Goal: Transaction & Acquisition: Purchase product/service

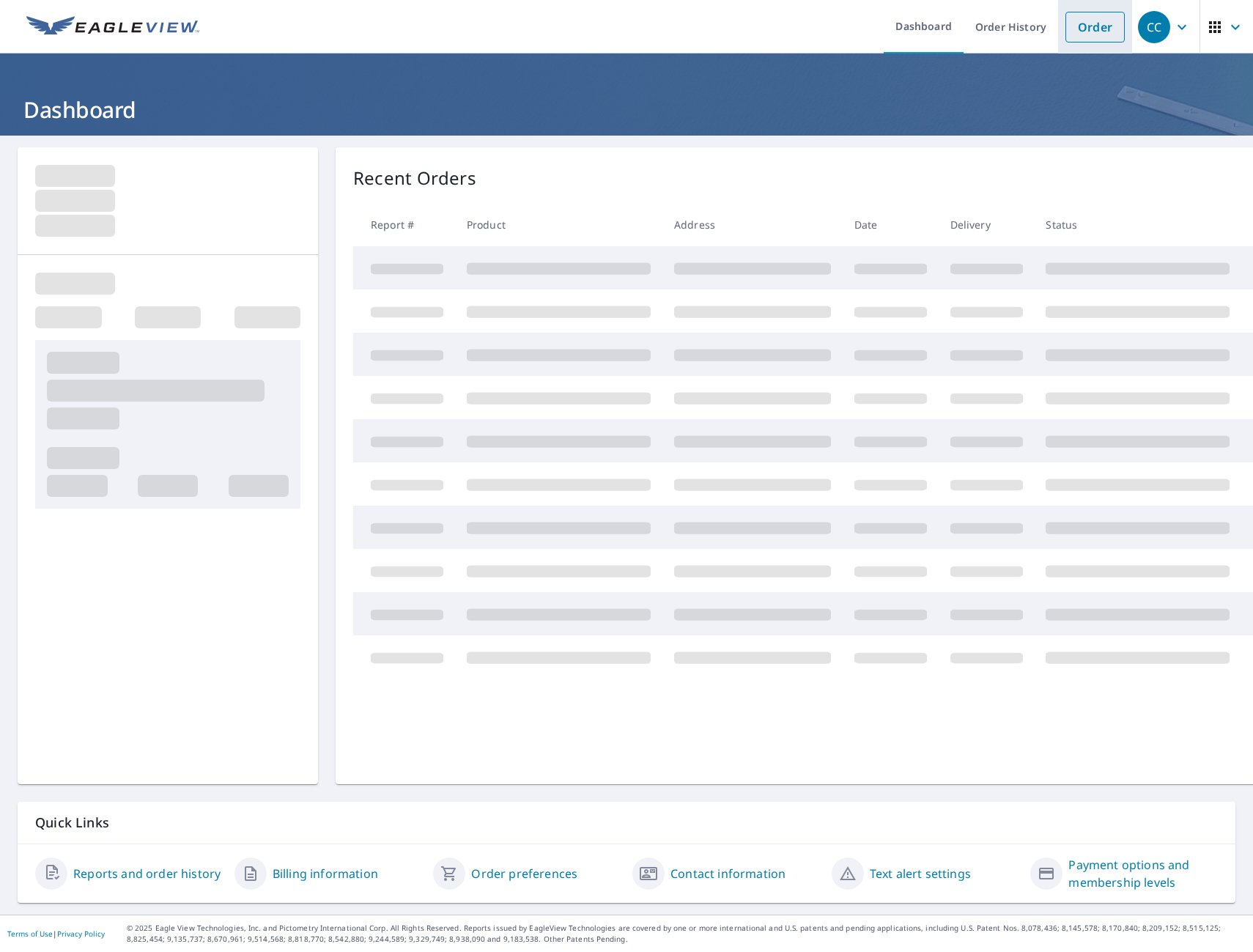
click at [1076, 34] on link "Order" at bounding box center [1094, 27] width 59 height 31
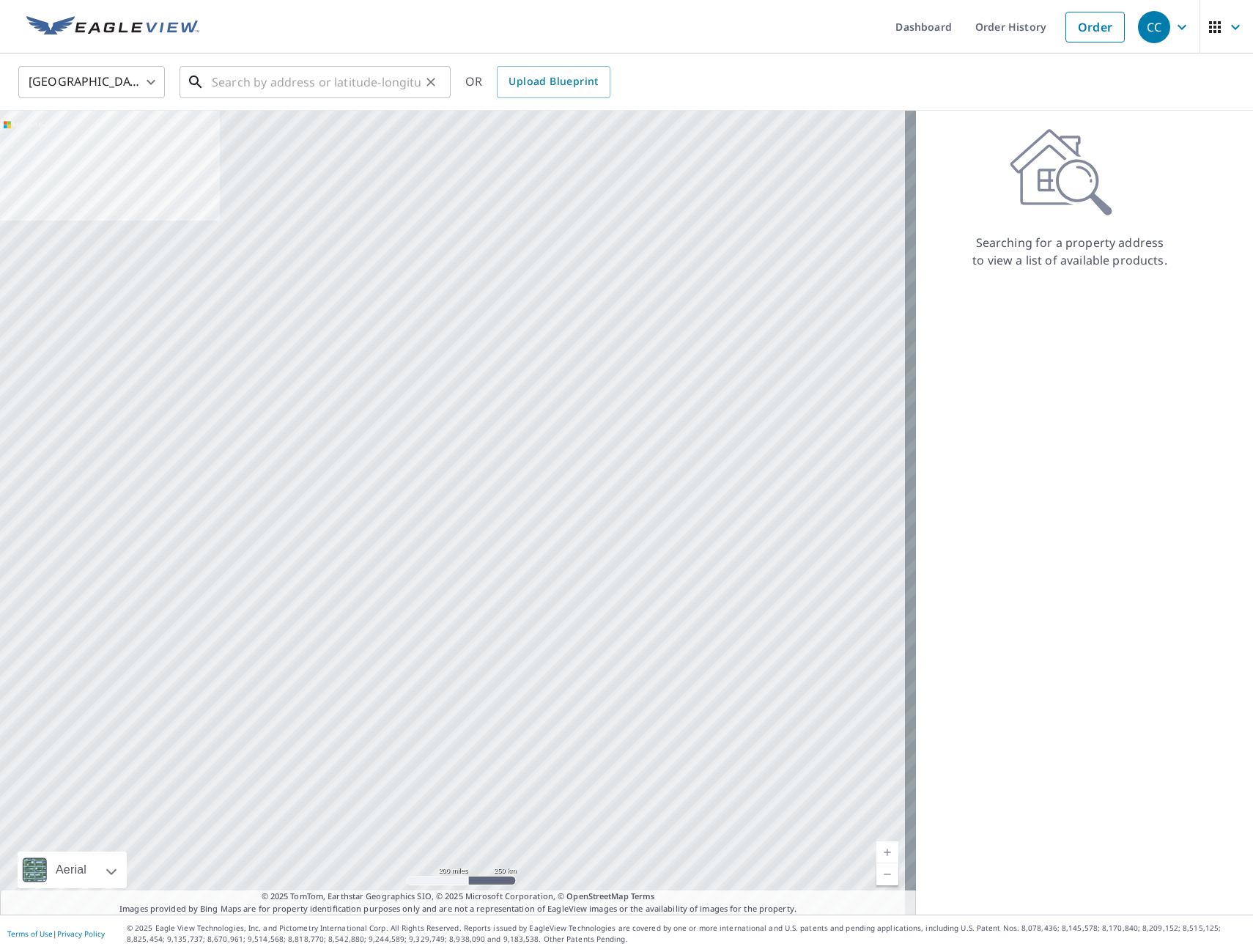
click at [283, 82] on input "text" at bounding box center [316, 82] width 209 height 41
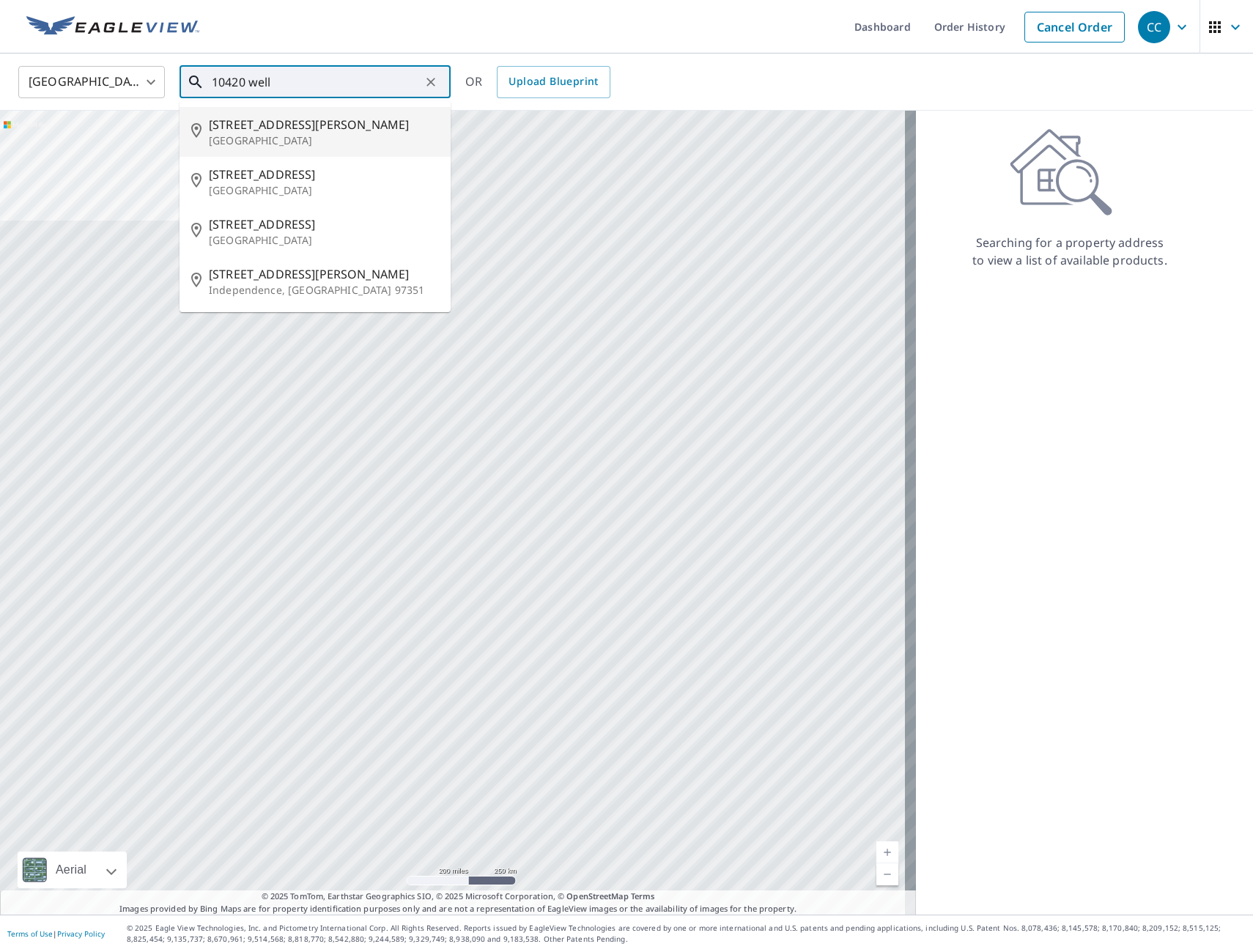
click at [240, 135] on p "[GEOGRAPHIC_DATA]" at bounding box center [324, 141] width 230 height 15
type input "[STREET_ADDRESS][PERSON_NAME][PERSON_NAME]"
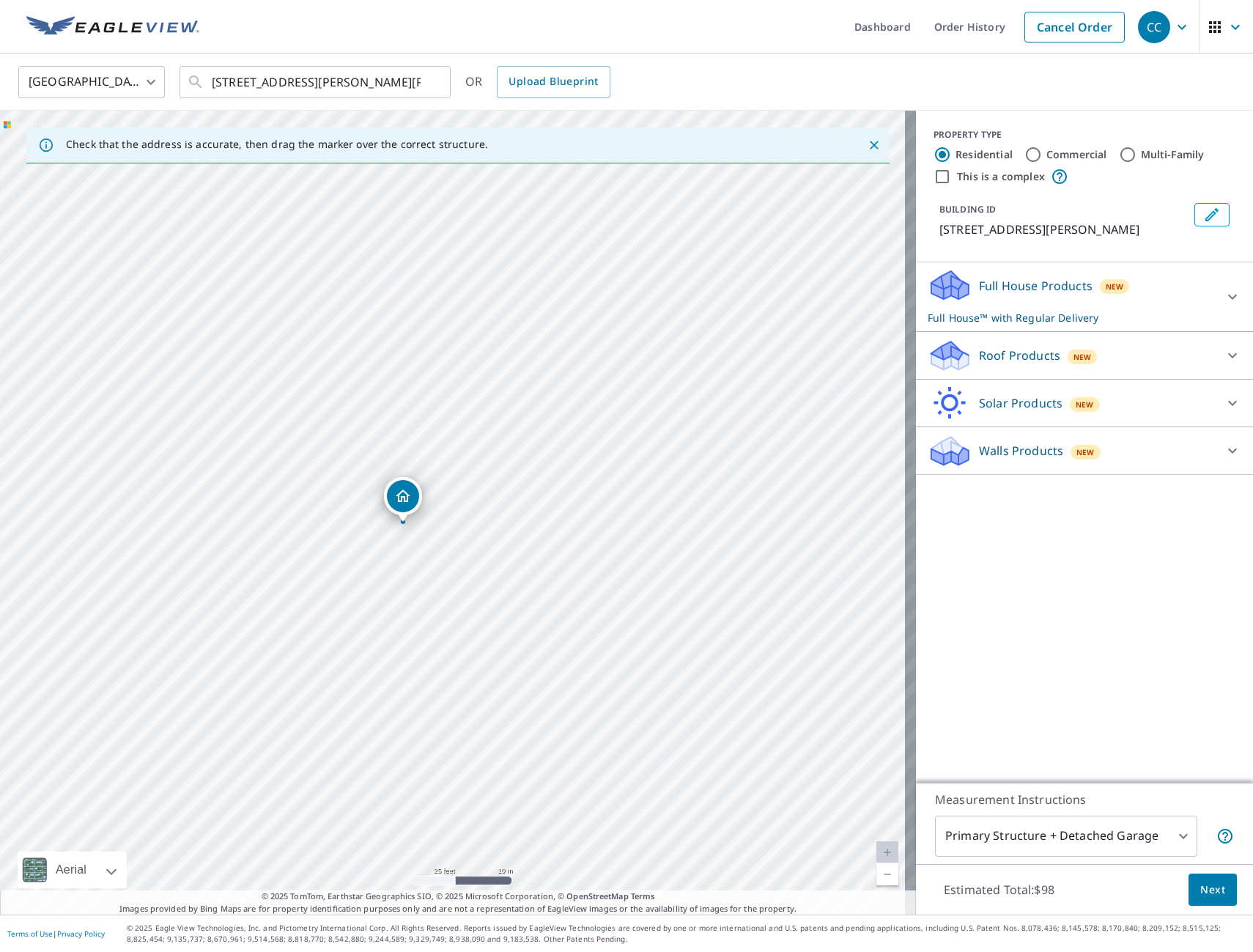
click at [964, 356] on div "Roof Products New" at bounding box center [1071, 356] width 288 height 34
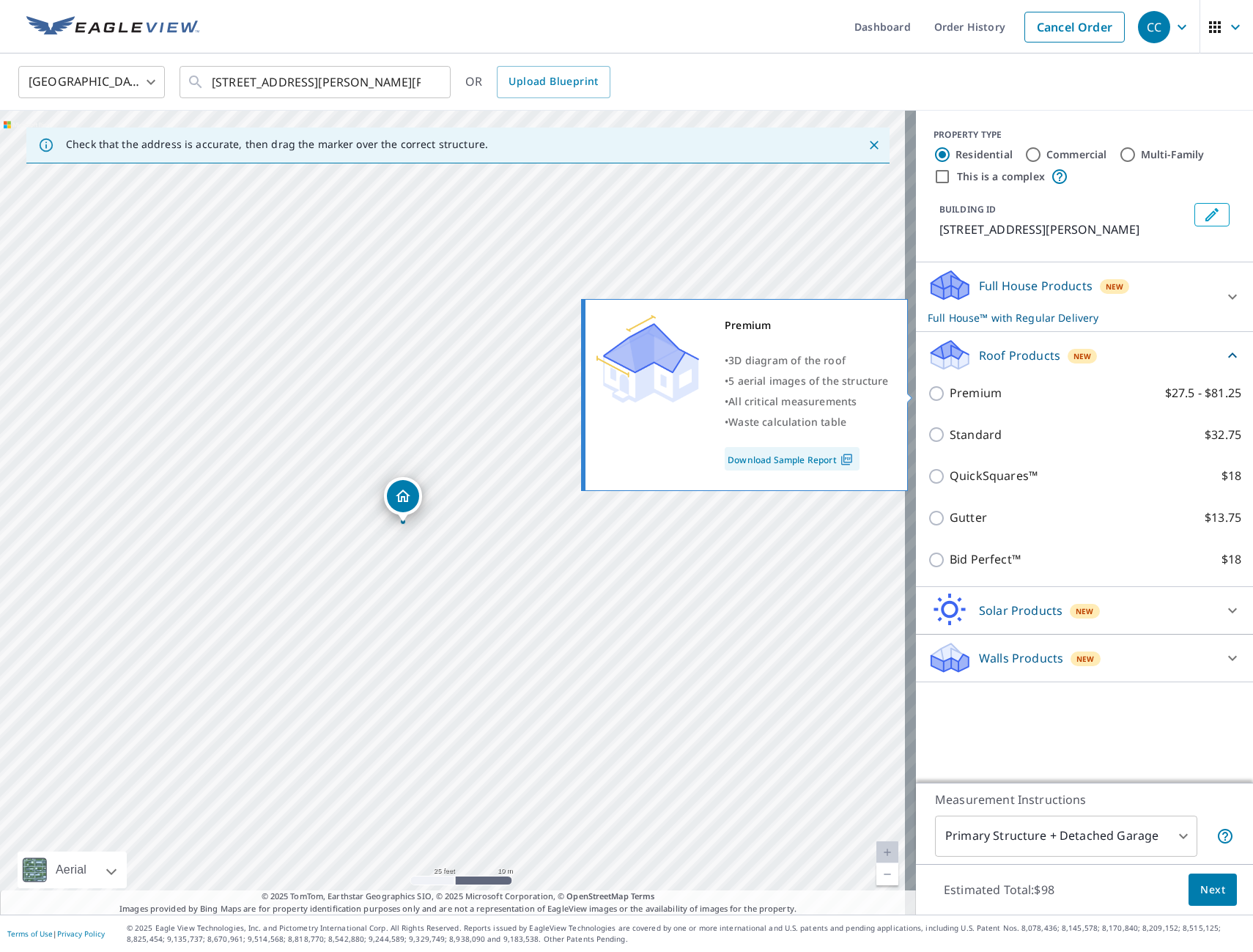
click at [957, 391] on p "Premium" at bounding box center [974, 393] width 52 height 18
click at [949, 391] on input "Premium $27.5 - $81.25" at bounding box center [938, 393] width 22 height 17
checkbox input "true"
checkbox input "false"
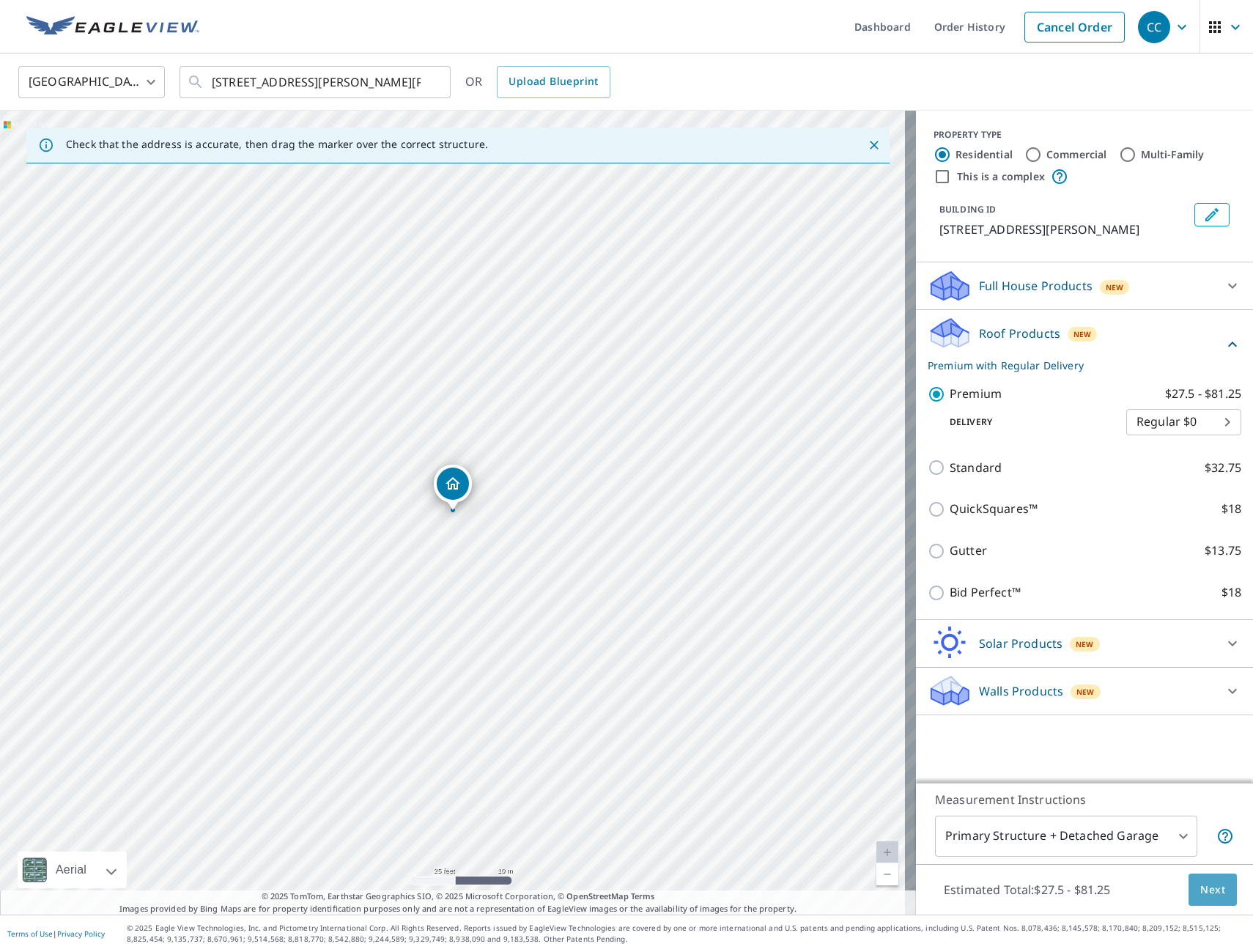
click at [1204, 889] on span "Next" at bounding box center [1212, 890] width 24 height 18
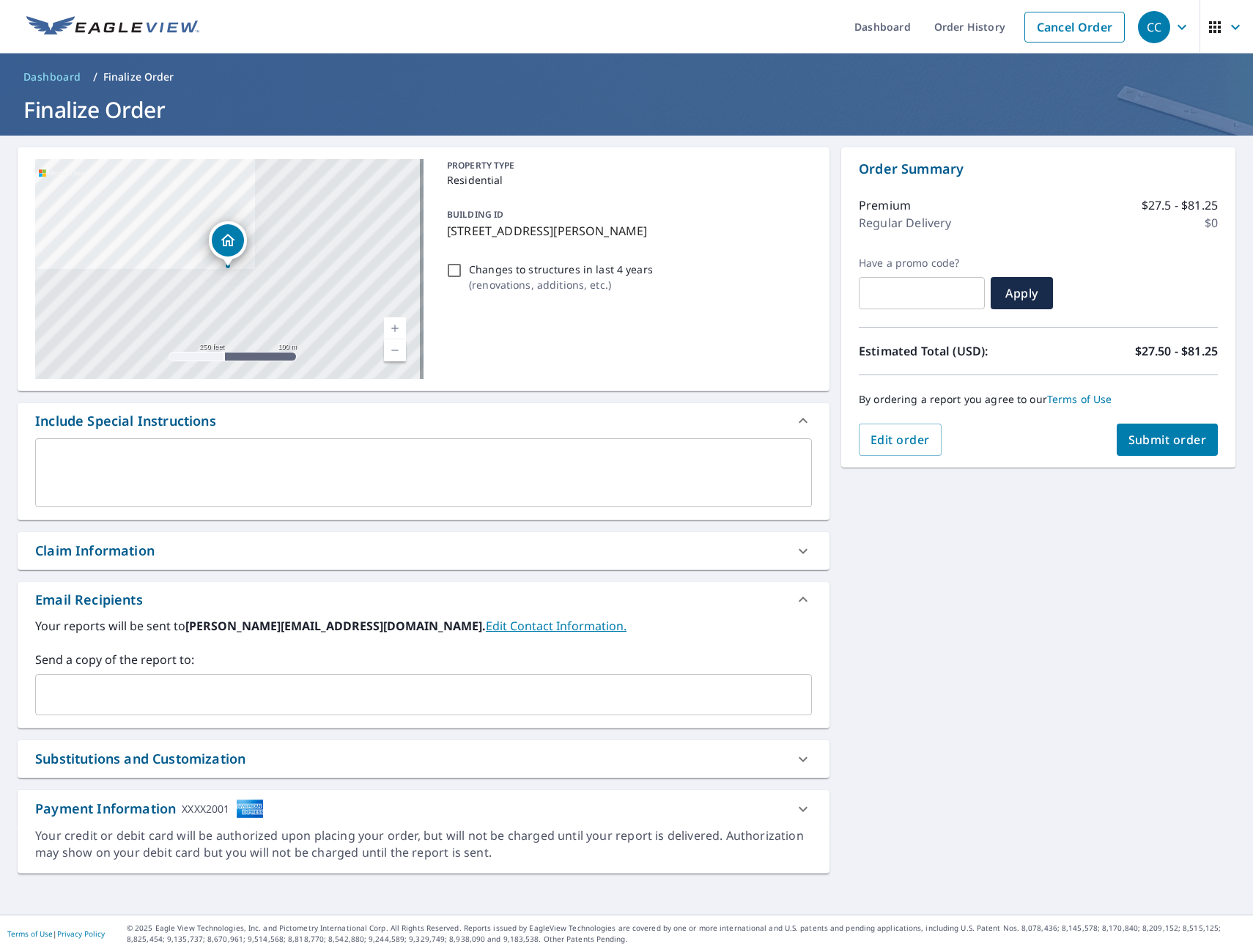
click at [252, 697] on input "text" at bounding box center [412, 694] width 741 height 28
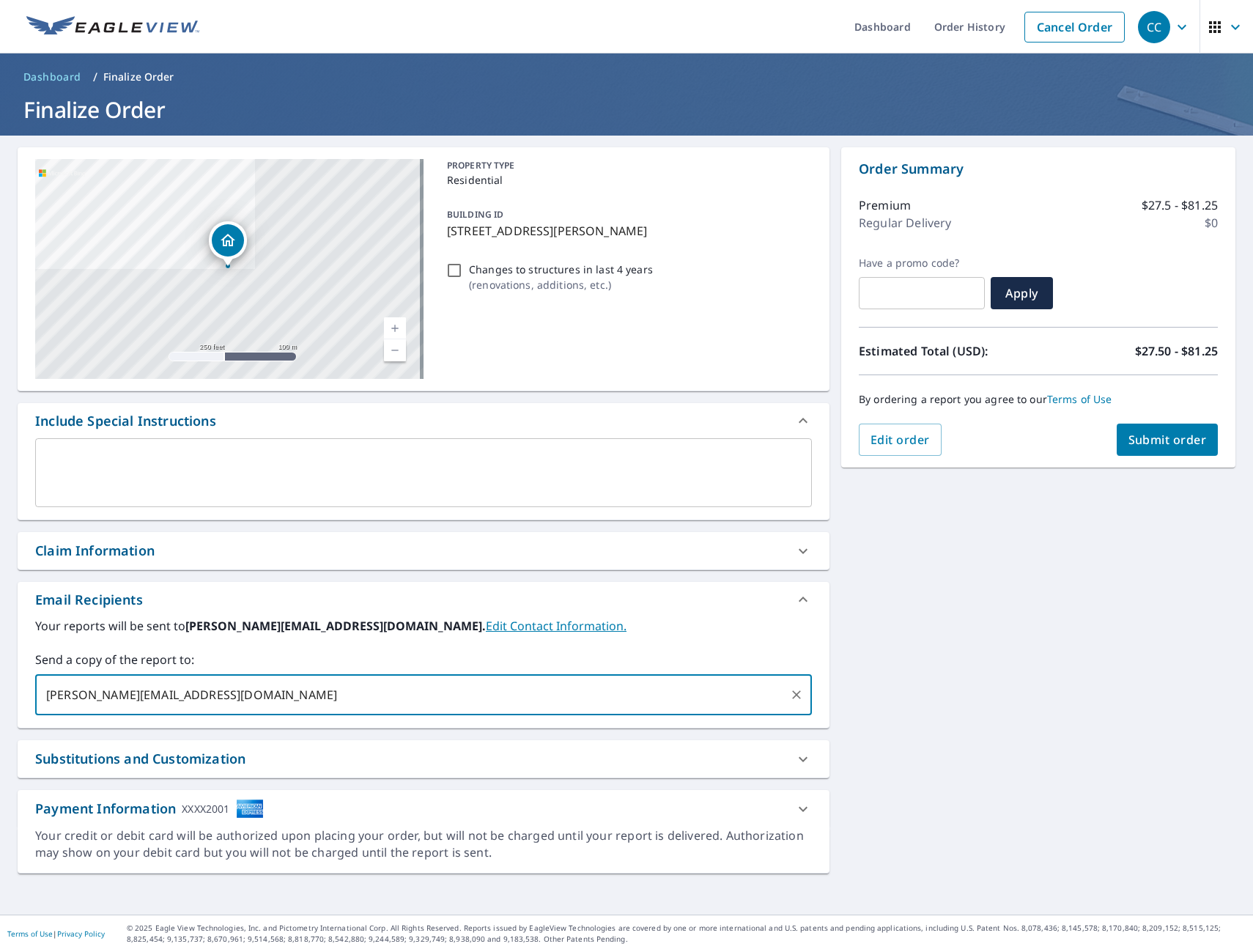
type input "[PERSON_NAME][EMAIL_ADDRESS][DOMAIN_NAME]"
click at [1163, 447] on button "Submit order" at bounding box center [1168, 440] width 102 height 33
